Goal: Book appointment/travel/reservation

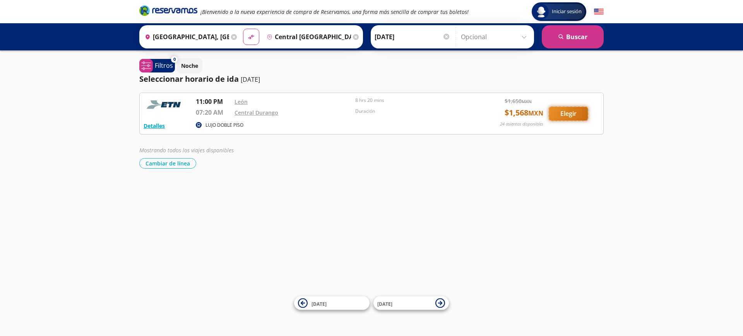
click at [566, 113] on button "Elegir" at bounding box center [568, 114] width 39 height 14
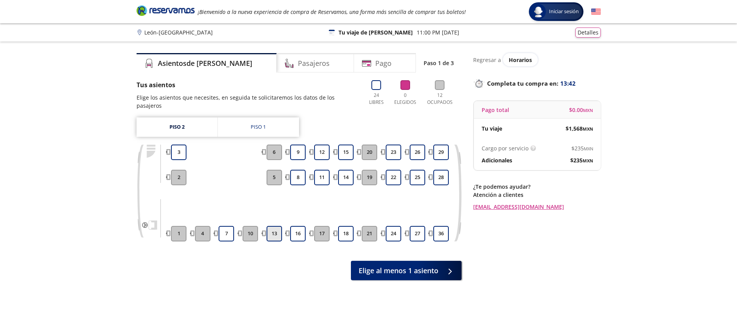
click at [275, 227] on button "13" at bounding box center [274, 233] width 15 height 15
click at [297, 226] on button "16" at bounding box center [297, 233] width 15 height 15
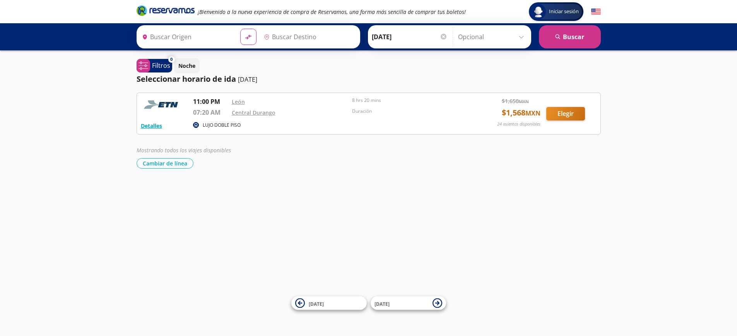
type input "[GEOGRAPHIC_DATA], [GEOGRAPHIC_DATA]"
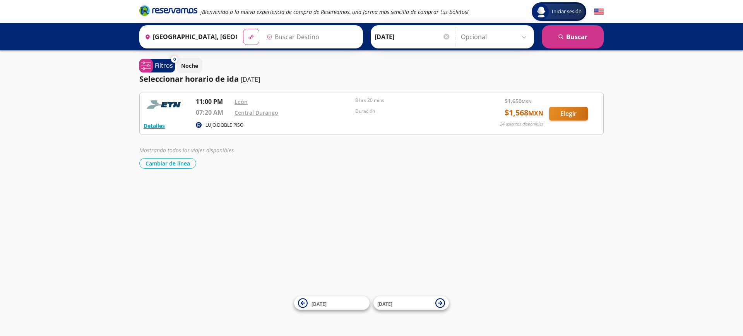
type input "Central [GEOGRAPHIC_DATA], [GEOGRAPHIC_DATA]"
